Goal: Transaction & Acquisition: Purchase product/service

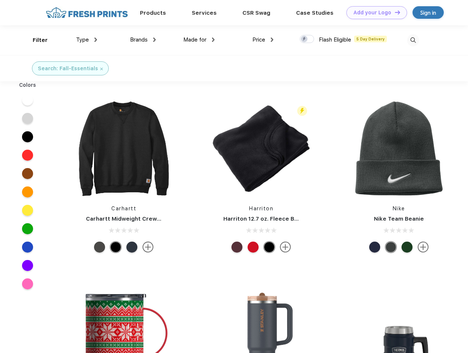
scroll to position [0, 0]
click at [374, 12] on link "Add your Logo Design Tool" at bounding box center [377, 12] width 61 height 13
click at [0, 0] on div "Design Tool" at bounding box center [0, 0] width 0 height 0
click at [394, 12] on link "Add your Logo Design Tool" at bounding box center [377, 12] width 61 height 13
click at [35, 40] on div "Filter" at bounding box center [40, 40] width 15 height 8
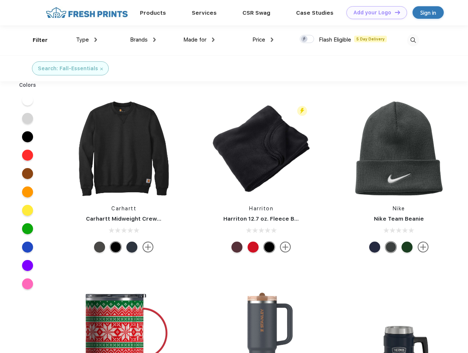
click at [87, 40] on span "Type" at bounding box center [82, 39] width 13 height 7
click at [143, 40] on span "Brands" at bounding box center [139, 39] width 18 height 7
click at [199, 40] on span "Made for" at bounding box center [194, 39] width 23 height 7
click at [263, 40] on span "Price" at bounding box center [258, 39] width 13 height 7
click at [307, 39] on div at bounding box center [307, 39] width 14 height 8
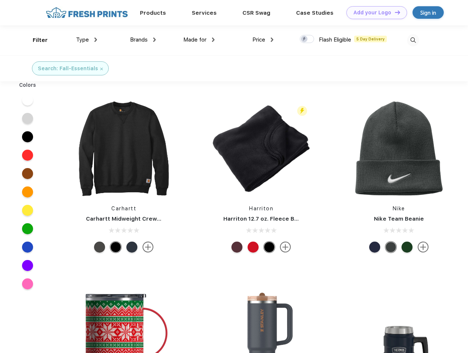
click at [305, 39] on input "checkbox" at bounding box center [302, 37] width 5 height 5
click at [413, 40] on img at bounding box center [413, 40] width 12 height 12
